Goal: Transaction & Acquisition: Obtain resource

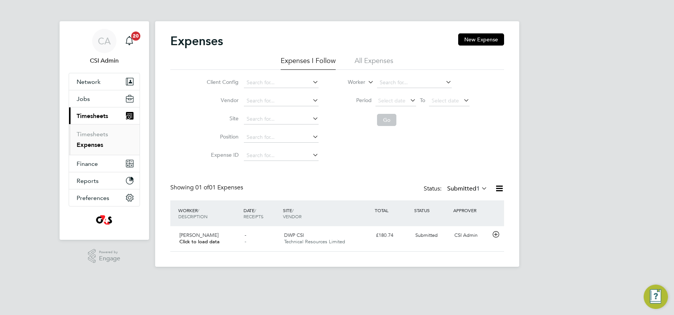
scroll to position [19, 92]
click at [90, 163] on span "Finance" at bounding box center [87, 163] width 21 height 7
click at [84, 159] on link "Invoices & Credit Notes" at bounding box center [100, 155] width 47 height 15
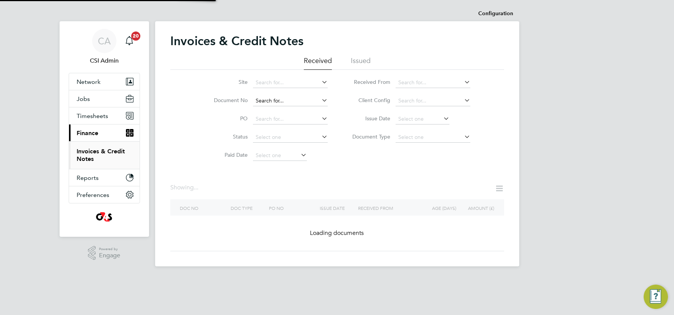
click at [293, 99] on input at bounding box center [290, 101] width 75 height 11
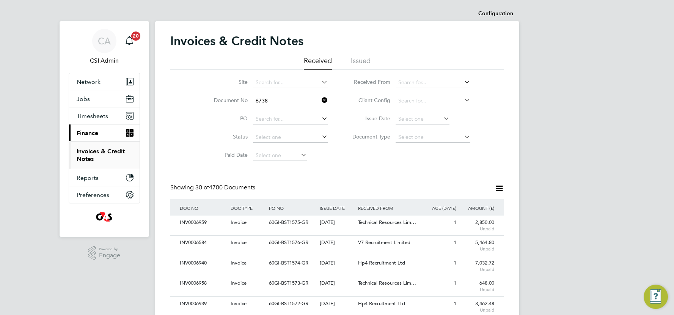
click at [277, 110] on b "6738" at bounding box center [280, 111] width 12 height 6
type input "INV0006738"
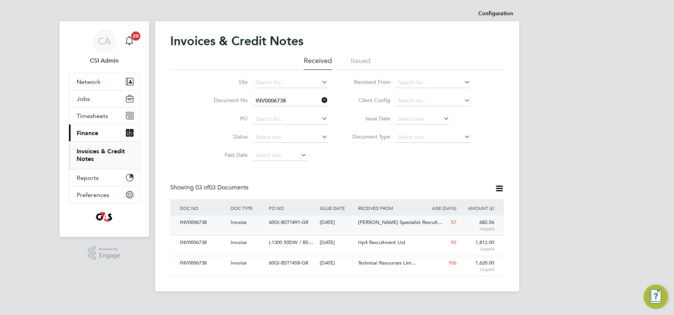
click at [294, 230] on div "INV0006738 Invoice 60GI-BST1491-GR [DATE] G4S Fire and Security Systems ([GEOGR…" at bounding box center [337, 226] width 334 height 20
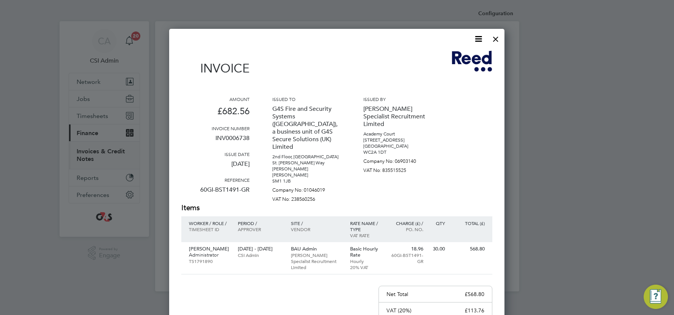
click at [219, 192] on p "60GI-BST1491-GR" at bounding box center [215, 193] width 68 height 20
drag, startPoint x: 199, startPoint y: 190, endPoint x: 258, endPoint y: 189, distance: 58.8
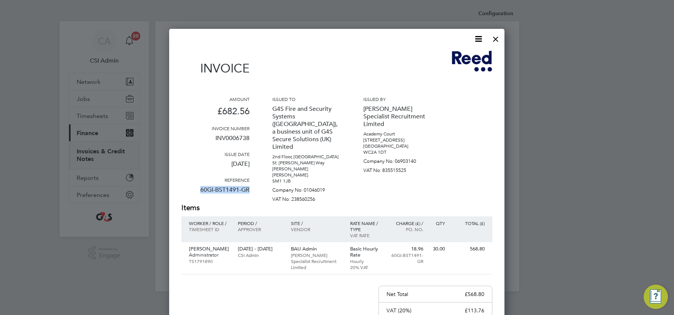
click at [258, 189] on div "Amount £682.56 Invoice number INV0006738 Issue date [DATE] Reference 60GI-BST14…" at bounding box center [336, 149] width 311 height 107
copy p "60GI-BST1491-GR"
click at [497, 40] on div at bounding box center [496, 37] width 14 height 14
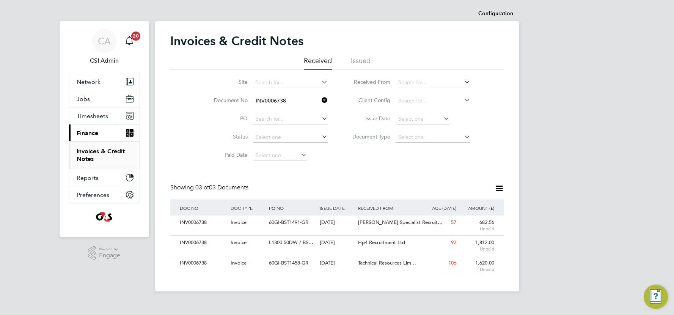
click at [320, 99] on icon at bounding box center [320, 100] width 0 height 11
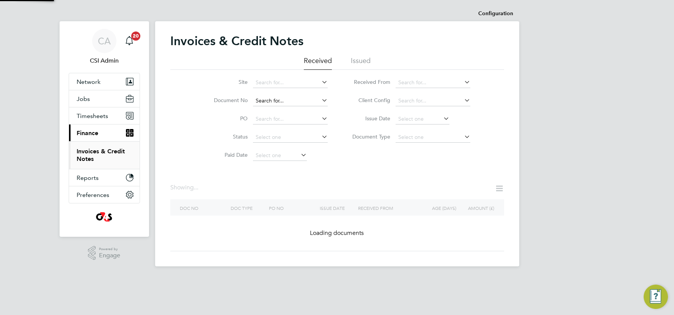
click at [298, 97] on input at bounding box center [290, 101] width 75 height 11
click at [276, 101] on input at bounding box center [290, 101] width 75 height 11
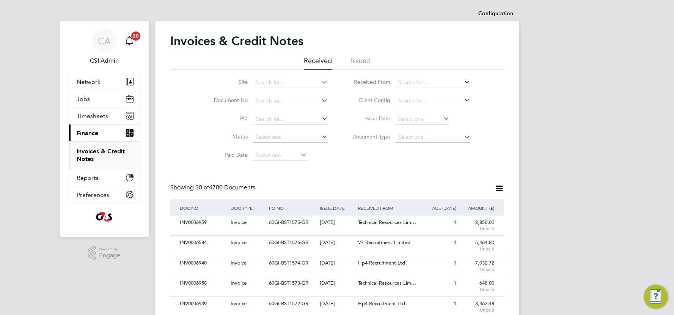
click at [195, 136] on li "Status" at bounding box center [266, 137] width 143 height 18
click at [267, 120] on input at bounding box center [290, 119] width 75 height 11
click at [320, 118] on icon at bounding box center [320, 118] width 0 height 11
click at [290, 118] on input at bounding box center [290, 119] width 75 height 11
paste input "60GI-BST1491-GR"
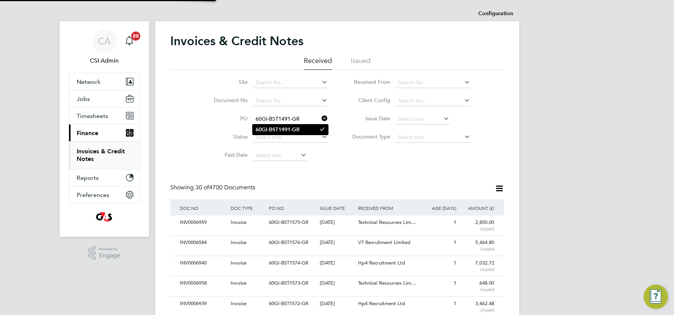
type input "60GI-BST1491-GR"
click at [299, 130] on b "60GI-BST1491-GR" at bounding box center [278, 129] width 44 height 6
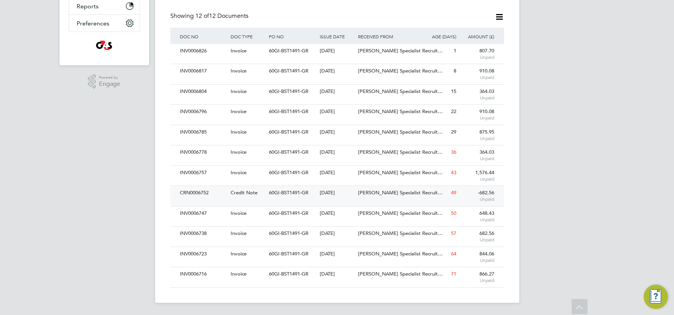
click at [378, 197] on div "[PERSON_NAME] Specialist Recruit…" at bounding box center [388, 193] width 64 height 14
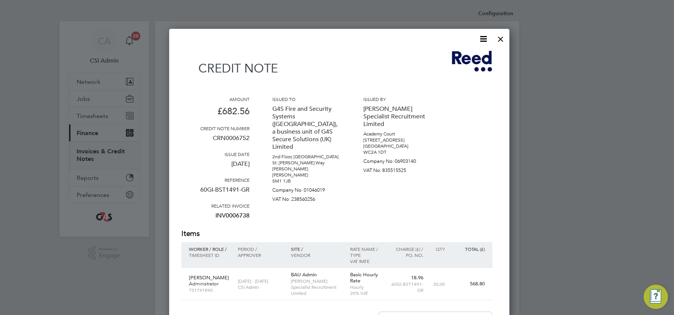
click at [480, 42] on icon at bounding box center [483, 38] width 9 height 9
click at [456, 57] on li "Download Credit Note" at bounding box center [449, 57] width 64 height 11
click at [497, 38] on div at bounding box center [501, 37] width 14 height 14
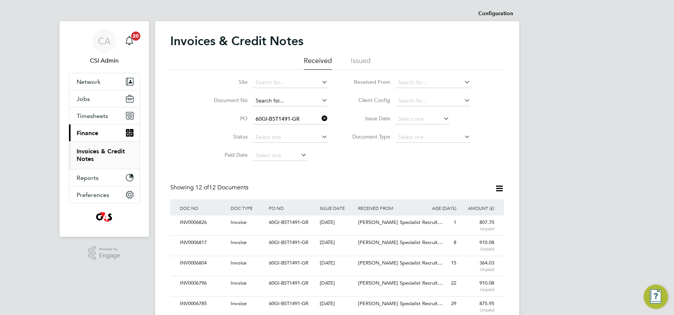
click at [282, 99] on input at bounding box center [290, 101] width 75 height 11
click at [286, 115] on li "INV000 6738" at bounding box center [291, 111] width 76 height 10
type input "INV0006738"
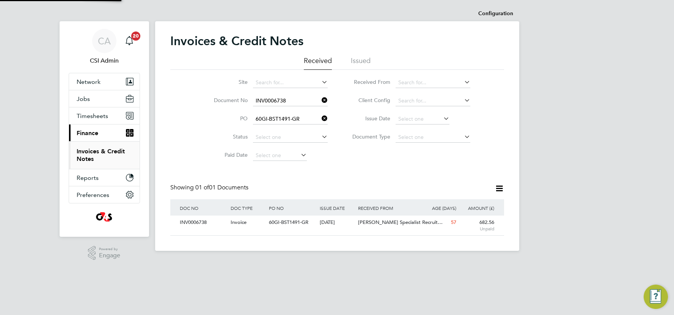
scroll to position [14, 64]
click at [322, 225] on div "[DATE]" at bounding box center [337, 223] width 38 height 14
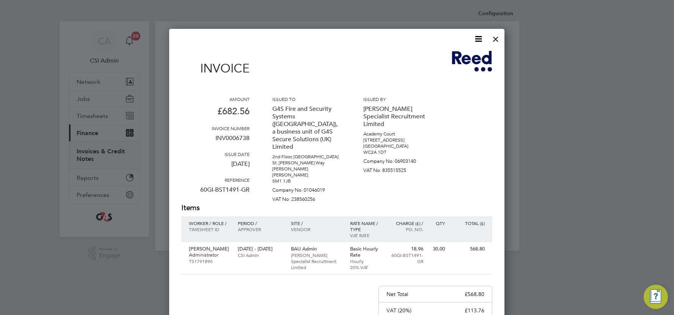
click at [228, 138] on p "INV0006738" at bounding box center [215, 141] width 68 height 20
copy p "INV0006738"
click at [495, 40] on div at bounding box center [496, 37] width 14 height 14
